Goal: Task Accomplishment & Management: Use online tool/utility

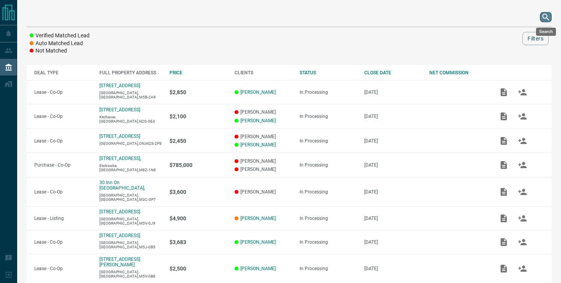
click at [547, 13] on icon "search button" at bounding box center [545, 16] width 9 height 9
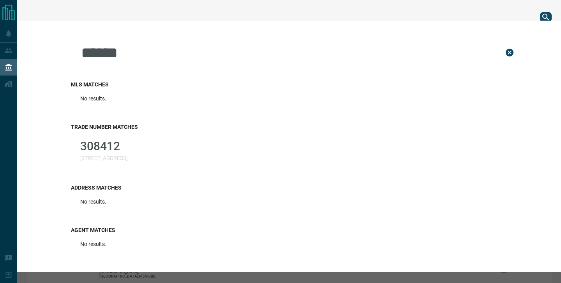
type input "******"
click at [83, 148] on p "308412" at bounding box center [103, 146] width 47 height 14
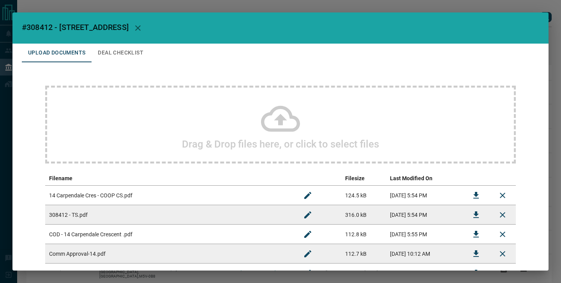
click at [272, 126] on icon at bounding box center [280, 118] width 39 height 39
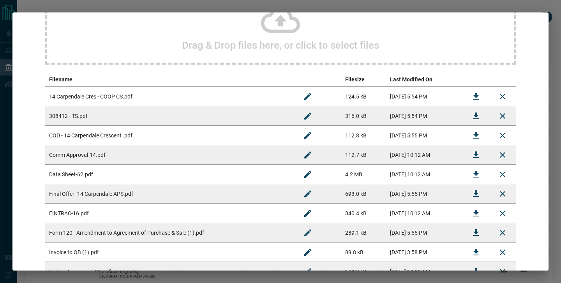
scroll to position [297, 0]
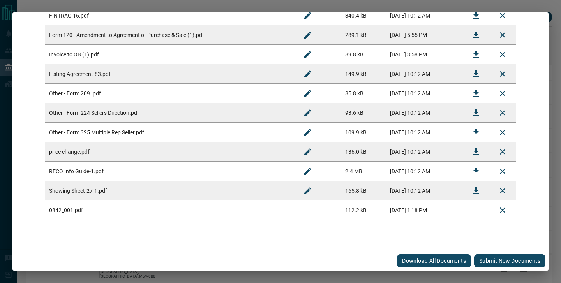
click at [507, 261] on button "Submit new documents" at bounding box center [509, 260] width 71 height 13
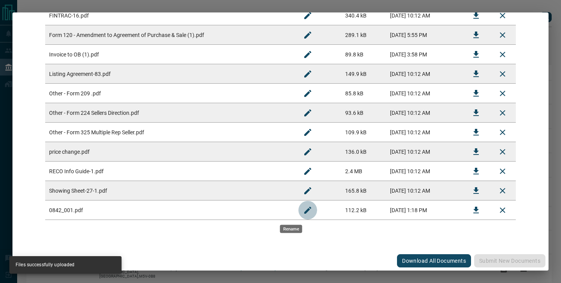
click at [298, 212] on button "Rename" at bounding box center [307, 210] width 19 height 19
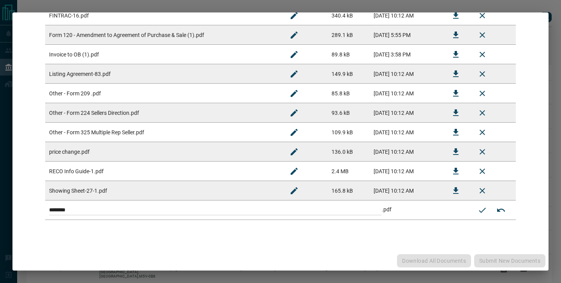
drag, startPoint x: 191, startPoint y: 211, endPoint x: 44, endPoint y: 192, distance: 148.8
click at [48, 194] on tbody "14 Carpendale Cres - COOP CS.pdf 124.5 kB [DATE] 5:54 PM 308412 - TS.pdf 316.0 …" at bounding box center [280, 54] width 470 height 331
paste input
type input "**********"
click at [486, 210] on button "Submit new name" at bounding box center [482, 210] width 19 height 19
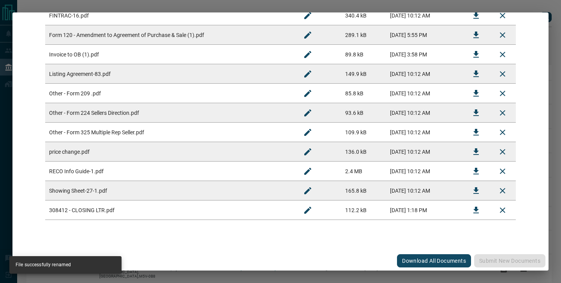
click at [78, 6] on div "#308412 - 14 Carpendale Crescent Upload Documents Deal Checklist Drag & Drop fi…" at bounding box center [280, 141] width 561 height 283
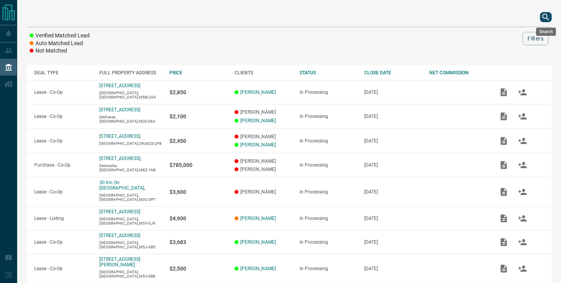
click at [546, 19] on icon "search button" at bounding box center [545, 16] width 9 height 9
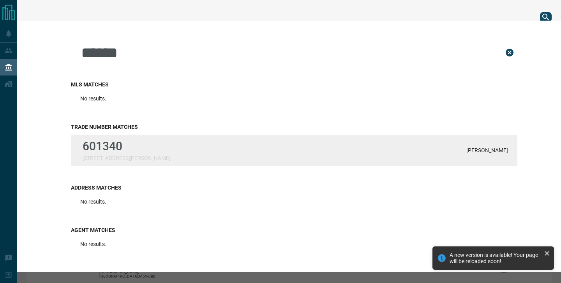
type input "******"
click at [143, 146] on div "601340 [STREET_ADDRESS][PERSON_NAME][PERSON_NAME]" at bounding box center [294, 150] width 446 height 31
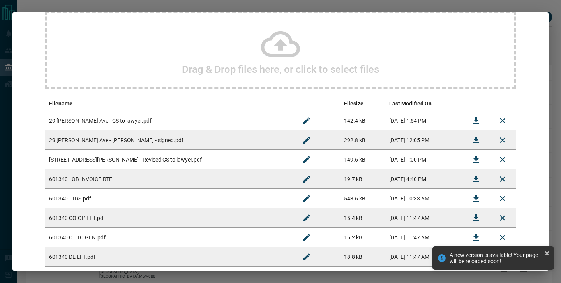
scroll to position [130, 0]
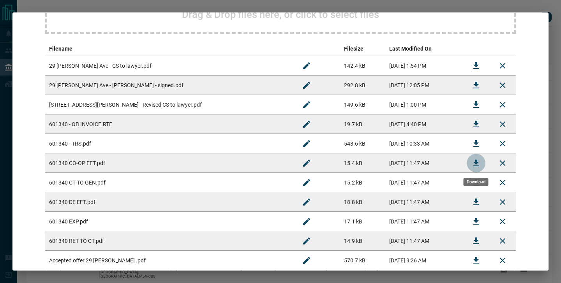
click at [479, 164] on icon "Download" at bounding box center [475, 162] width 9 height 9
